Goal: Task Accomplishment & Management: Manage account settings

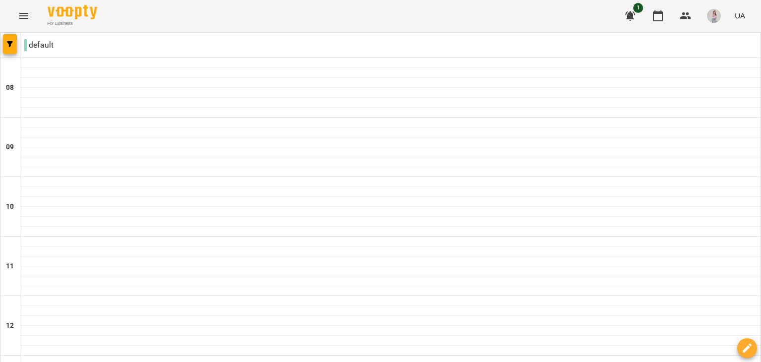
scroll to position [595, 0]
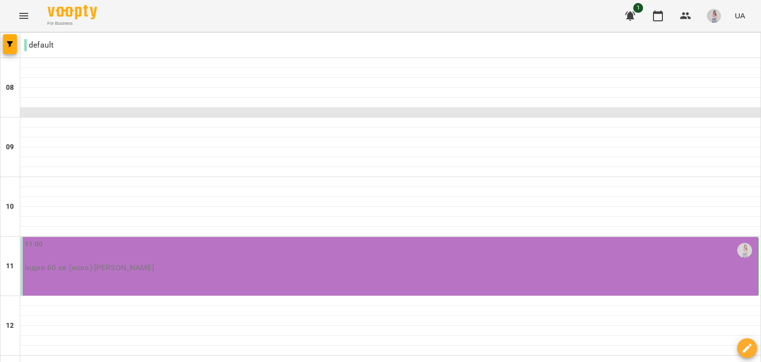
scroll to position [149, 0]
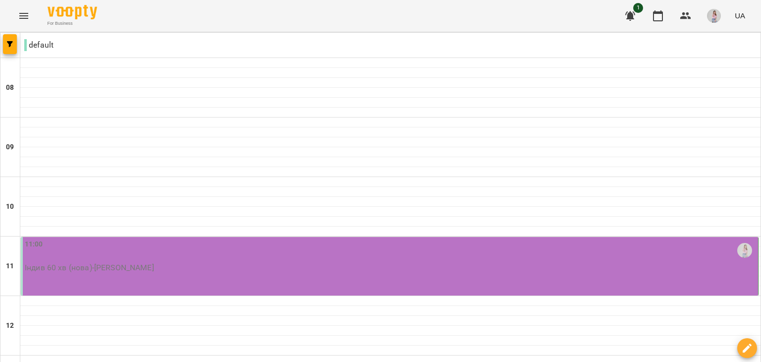
click at [186, 262] on p "Індив 60 хв (нова) - Іваницька Ольга Миколаївна" at bounding box center [391, 268] width 732 height 12
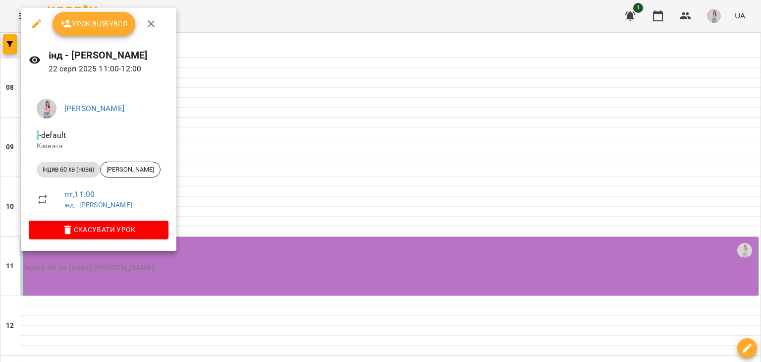
click at [111, 24] on span "Урок відбувся" at bounding box center [93, 24] width 67 height 12
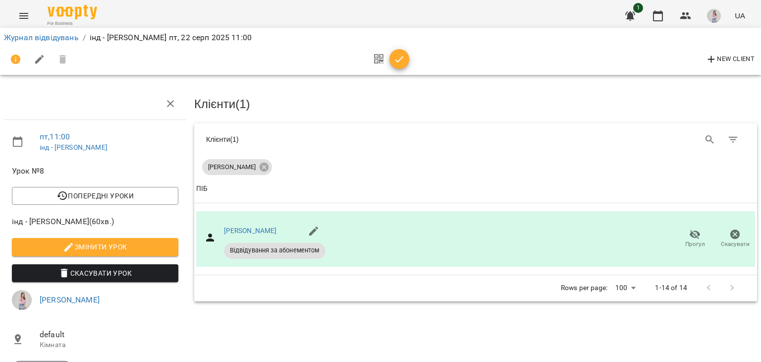
click at [399, 55] on icon "button" at bounding box center [400, 60] width 12 height 12
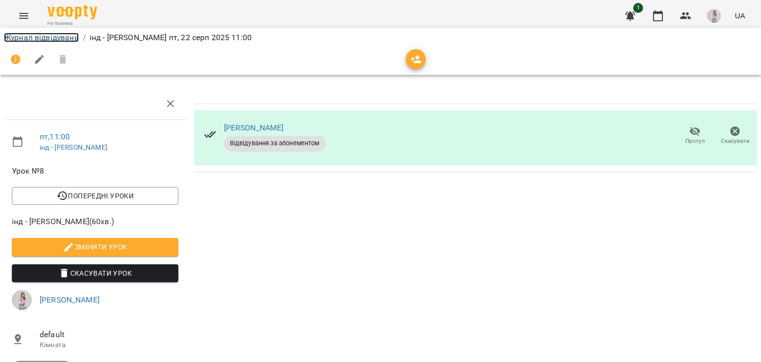
click at [52, 33] on link "Журнал відвідувань" at bounding box center [41, 37] width 75 height 9
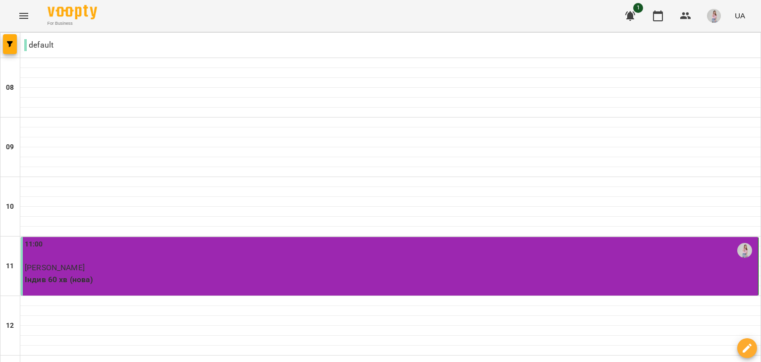
scroll to position [149, 0]
select select "**********"
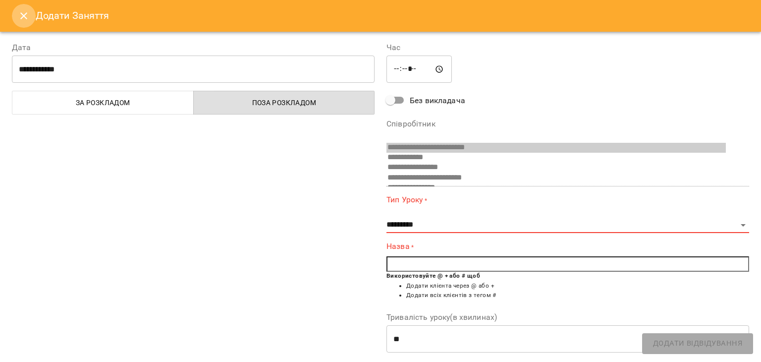
click at [28, 20] on icon "Close" at bounding box center [24, 16] width 12 height 12
